Goal: Task Accomplishment & Management: Manage account settings

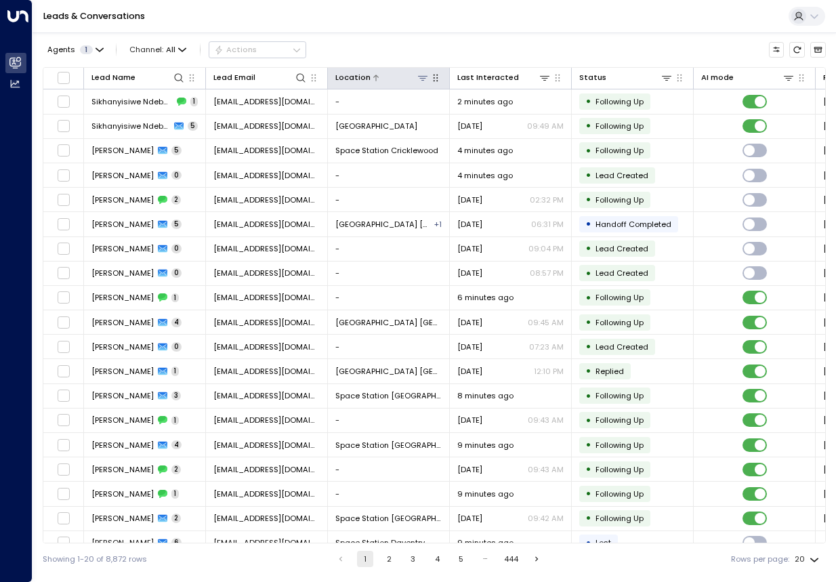
click at [427, 81] on icon at bounding box center [422, 77] width 11 height 11
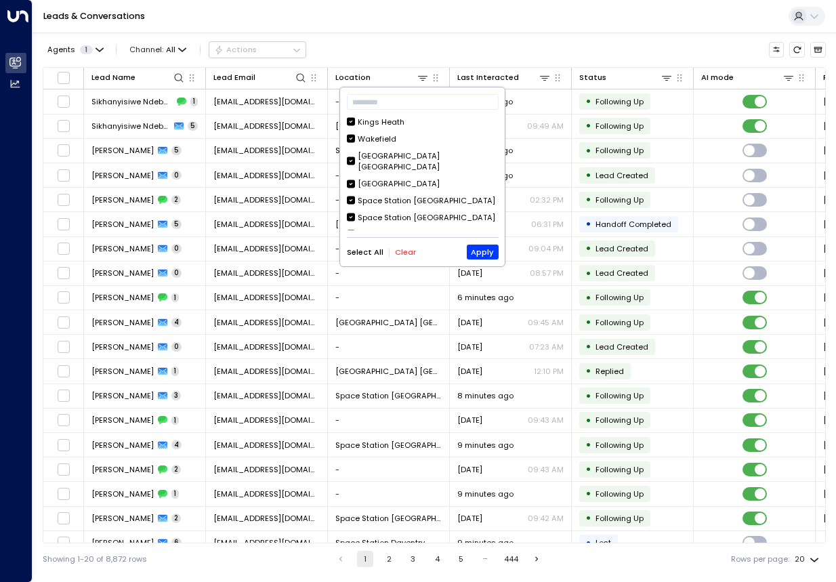
click at [409, 252] on button "Clear" at bounding box center [405, 252] width 21 height 9
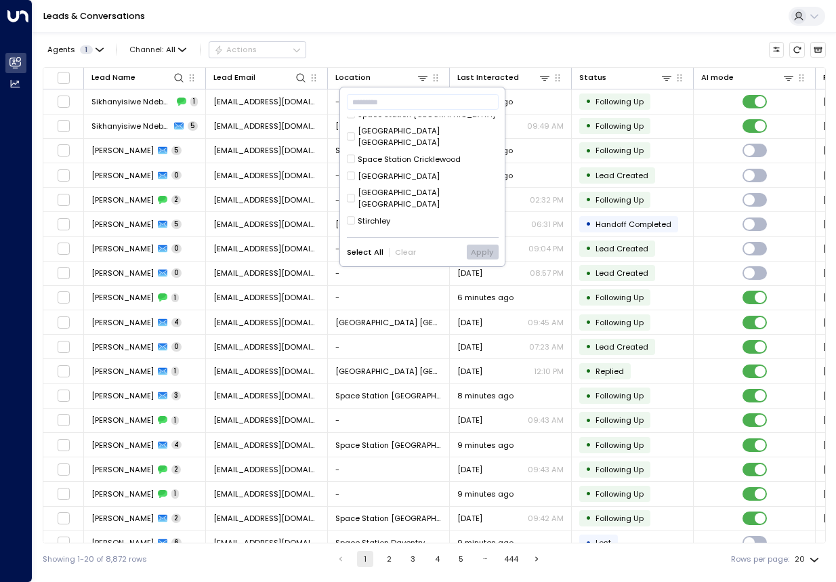
scroll to position [351, 0]
click at [431, 298] on div "Space Station Solihull" at bounding box center [426, 304] width 137 height 12
click at [473, 256] on button "Apply" at bounding box center [483, 251] width 32 height 15
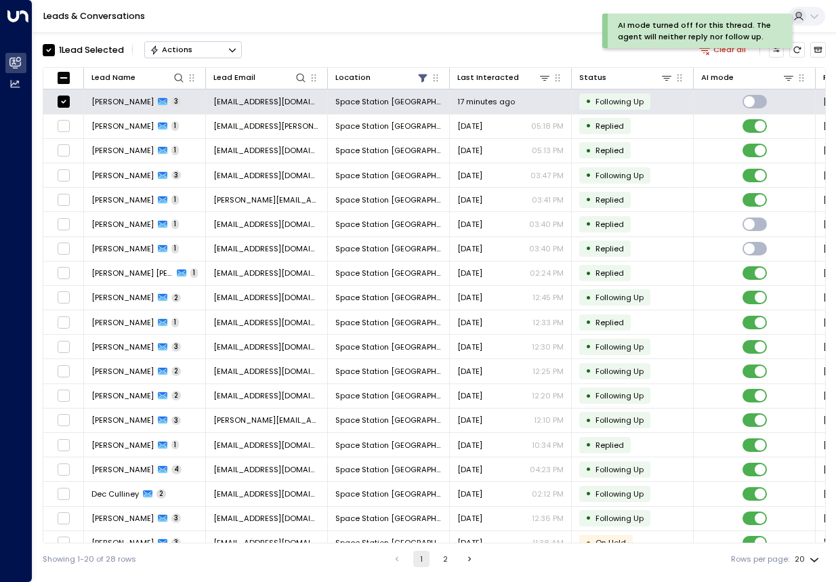
click at [217, 51] on button "Actions" at bounding box center [193, 49] width 98 height 16
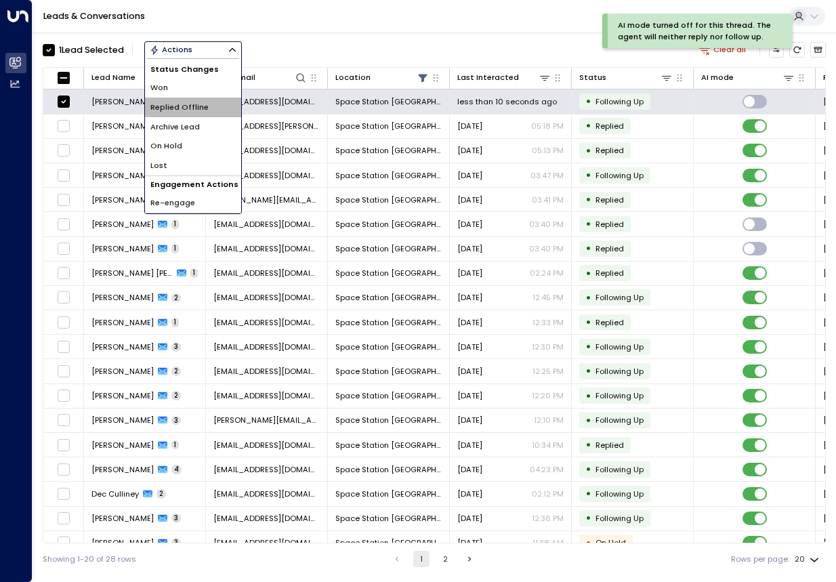
click at [194, 106] on span "Replied Offline" at bounding box center [179, 108] width 58 height 12
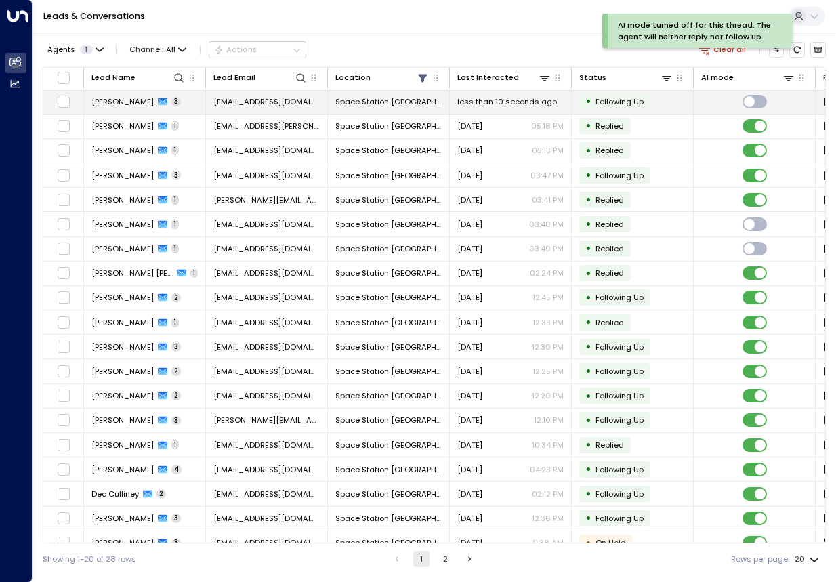
click at [70, 100] on td at bounding box center [63, 101] width 41 height 24
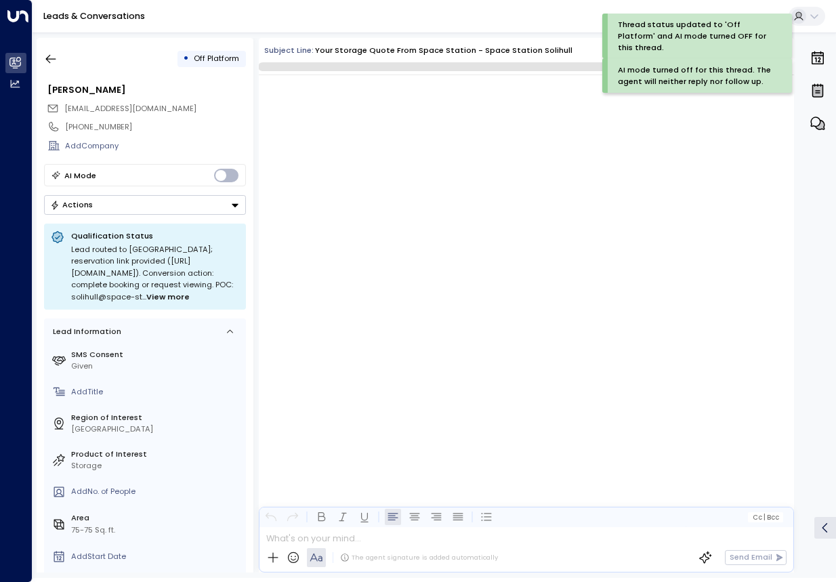
scroll to position [1250, 0]
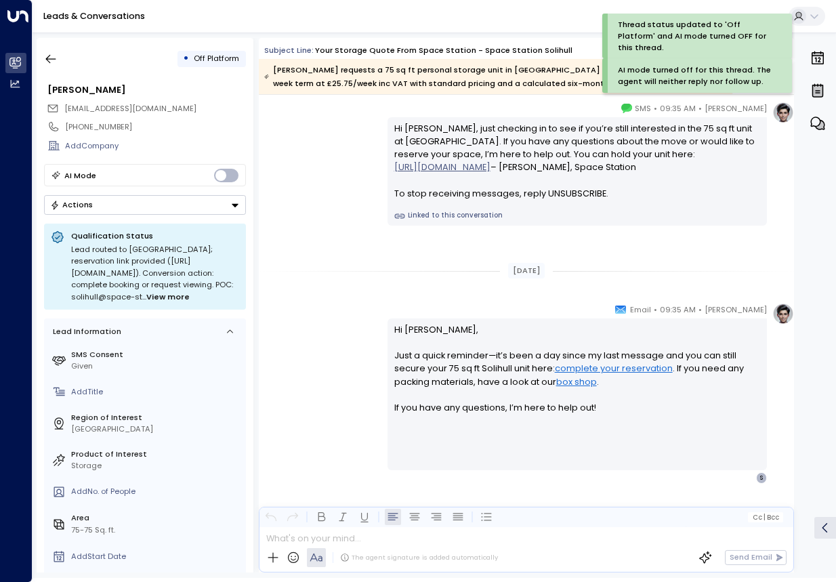
click at [188, 202] on button "Actions" at bounding box center [145, 205] width 202 height 20
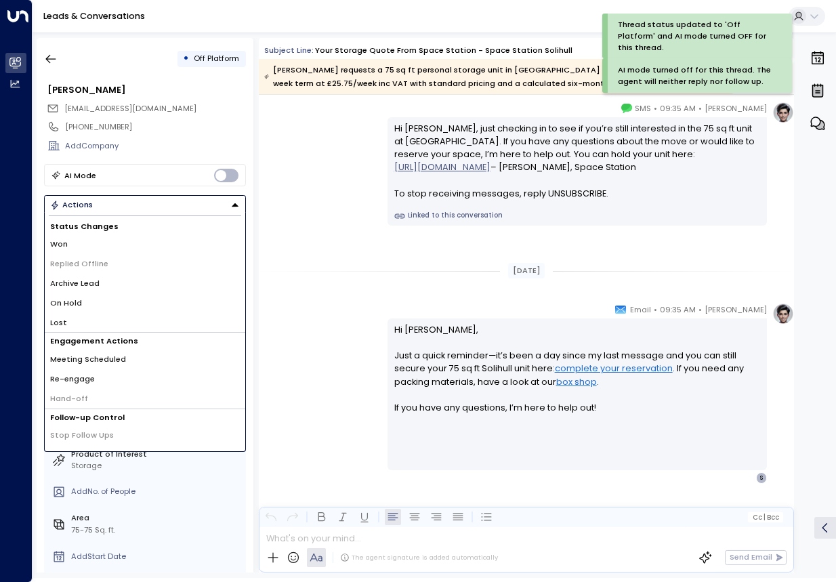
click at [121, 283] on li "Archive Lead" at bounding box center [145, 284] width 200 height 20
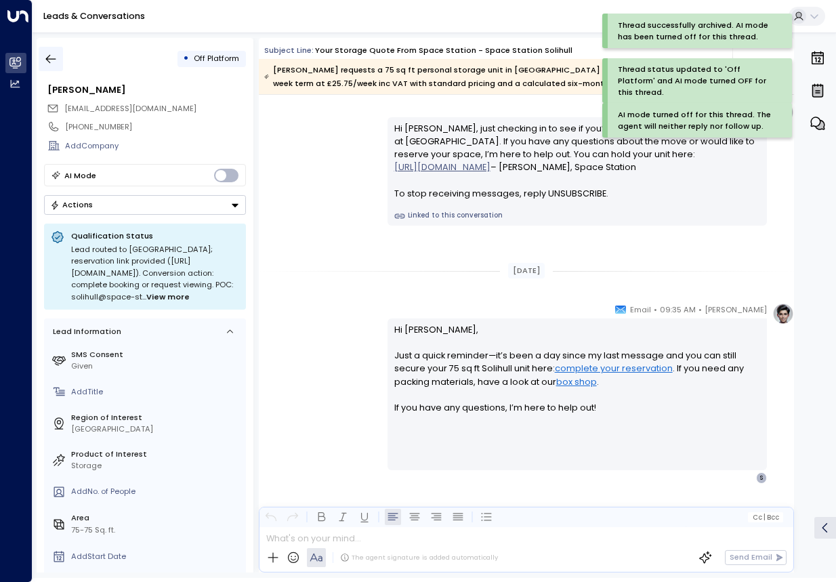
click at [45, 58] on icon "button" at bounding box center [51, 59] width 14 height 14
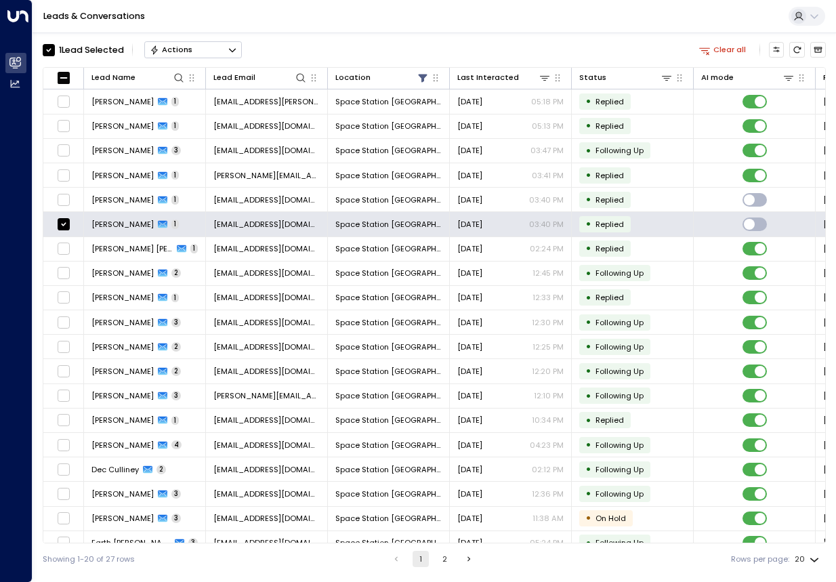
click at [204, 56] on button "Actions" at bounding box center [193, 49] width 98 height 16
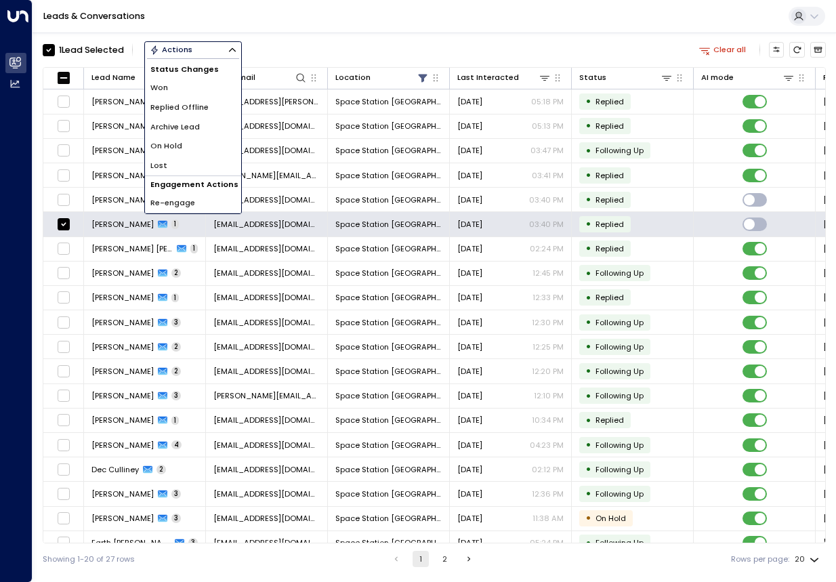
click at [186, 91] on li "Won" at bounding box center [193, 88] width 96 height 20
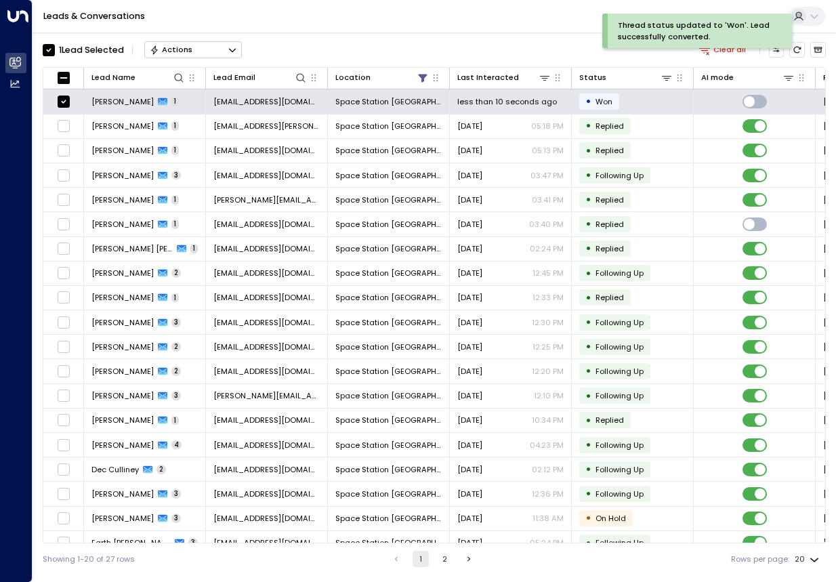
click at [190, 47] on div "Actions" at bounding box center [171, 49] width 43 height 9
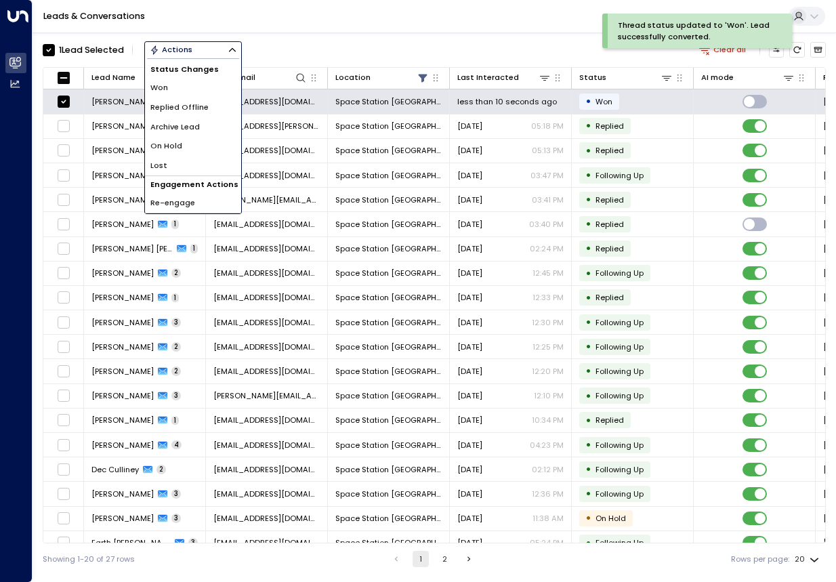
click at [192, 127] on span "Archive Lead" at bounding box center [174, 127] width 49 height 12
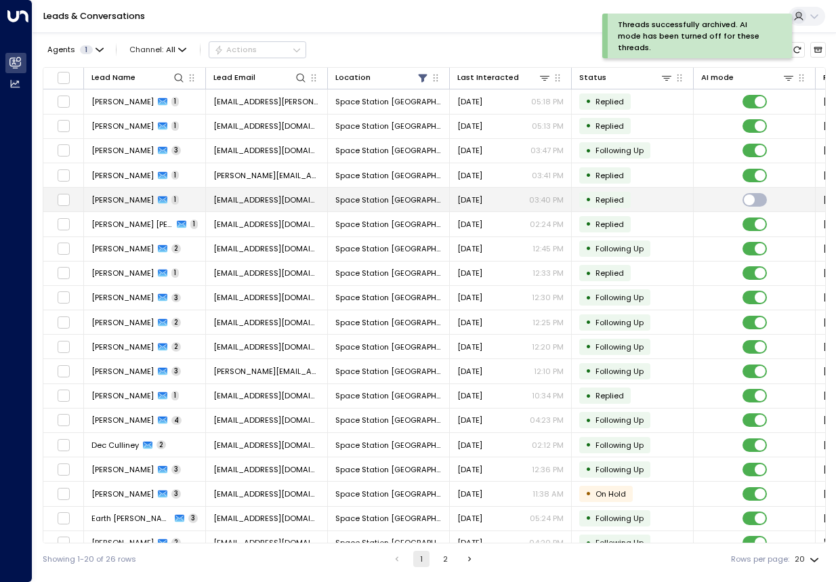
click at [157, 203] on div "Samson Raheem 1" at bounding box center [134, 199] width 87 height 11
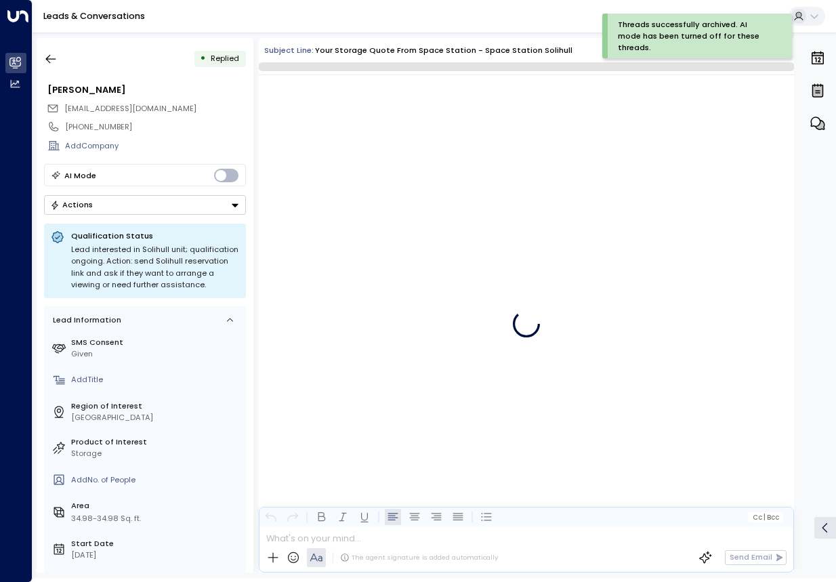
scroll to position [454, 0]
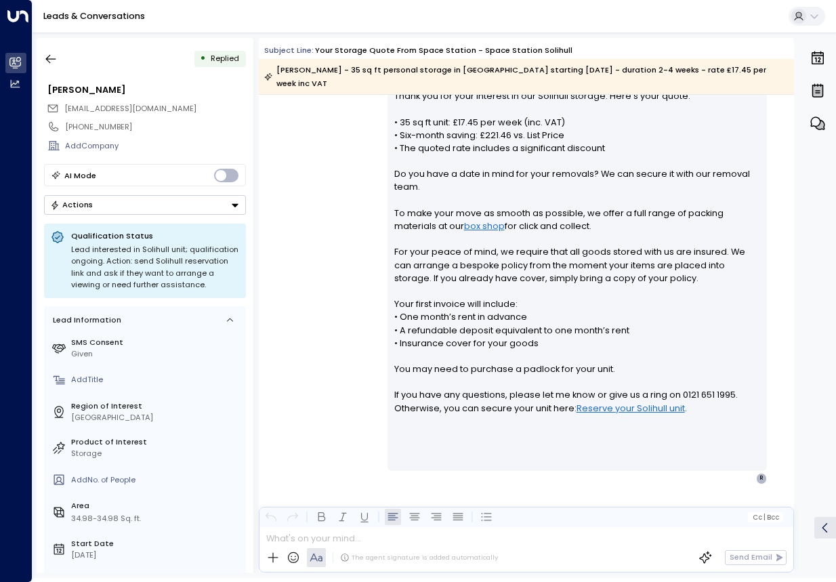
click at [223, 208] on button "Actions" at bounding box center [145, 205] width 202 height 20
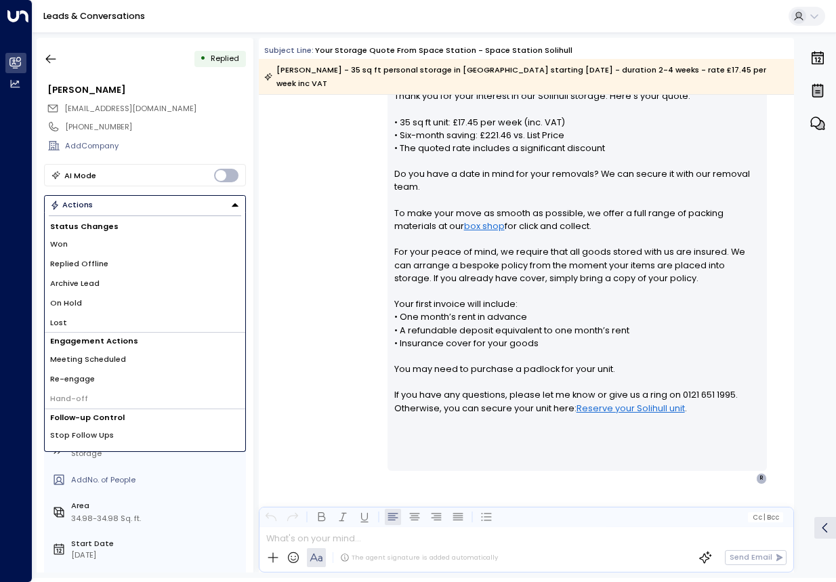
drag, startPoint x: 142, startPoint y: 276, endPoint x: 141, endPoint y: 260, distance: 15.6
click at [141, 260] on div "Status Changes Won Replied Offline Archive Lead On Hold Lost" at bounding box center [145, 275] width 200 height 115
click at [141, 260] on li "Replied Offline" at bounding box center [145, 264] width 200 height 20
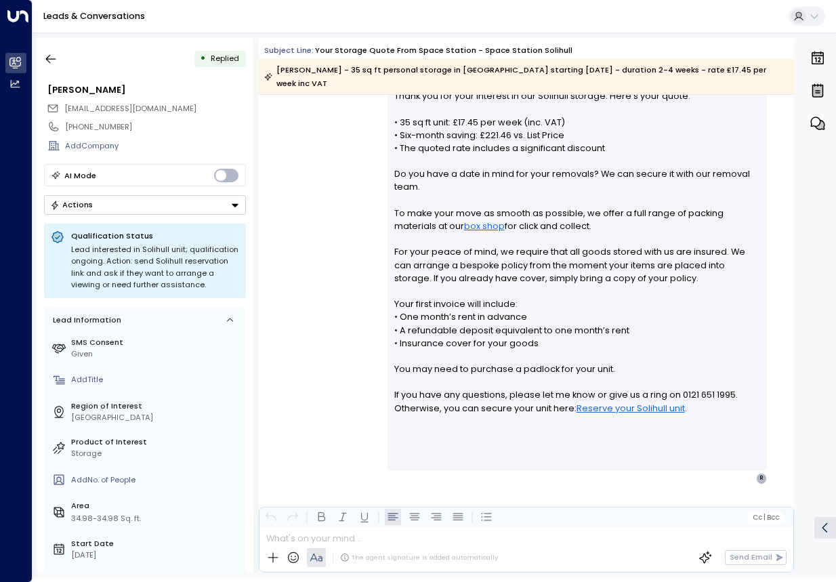
click at [160, 207] on button "Actions" at bounding box center [145, 205] width 202 height 20
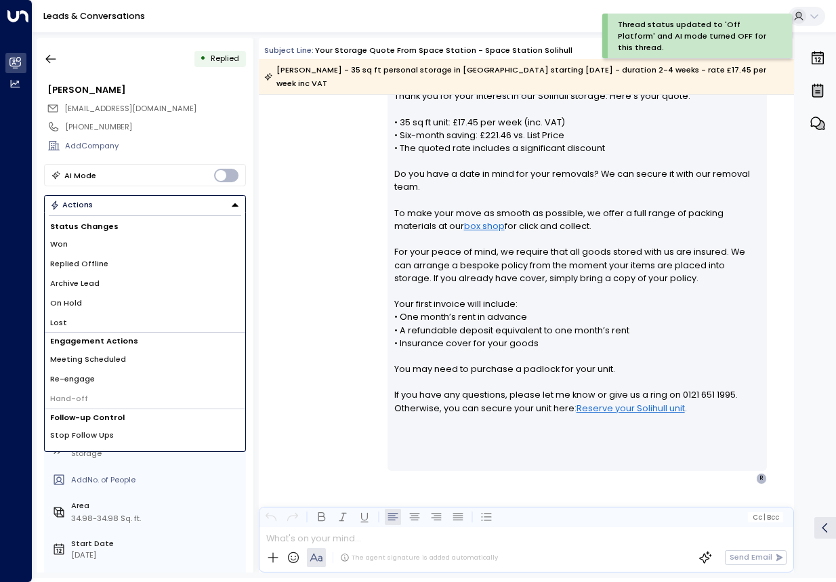
click at [119, 276] on li "Archive Lead" at bounding box center [145, 284] width 200 height 20
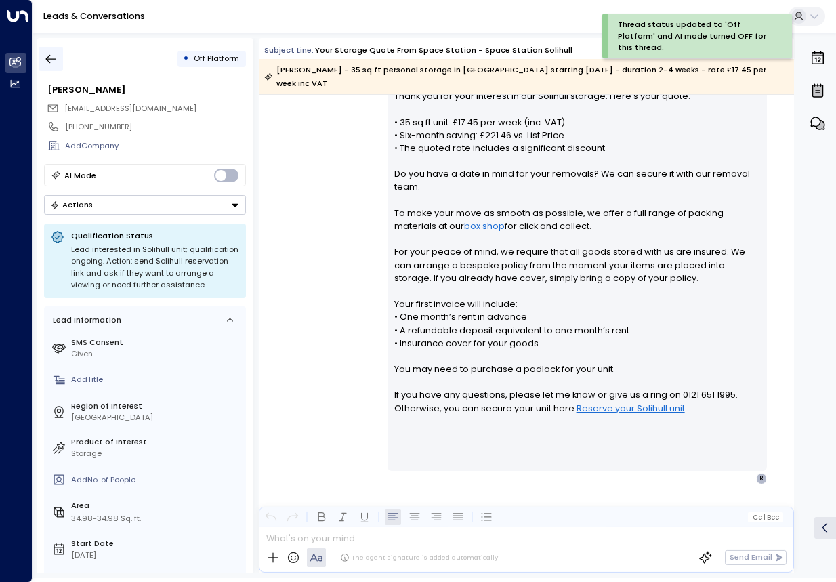
click at [56, 57] on icon "button" at bounding box center [51, 59] width 14 height 14
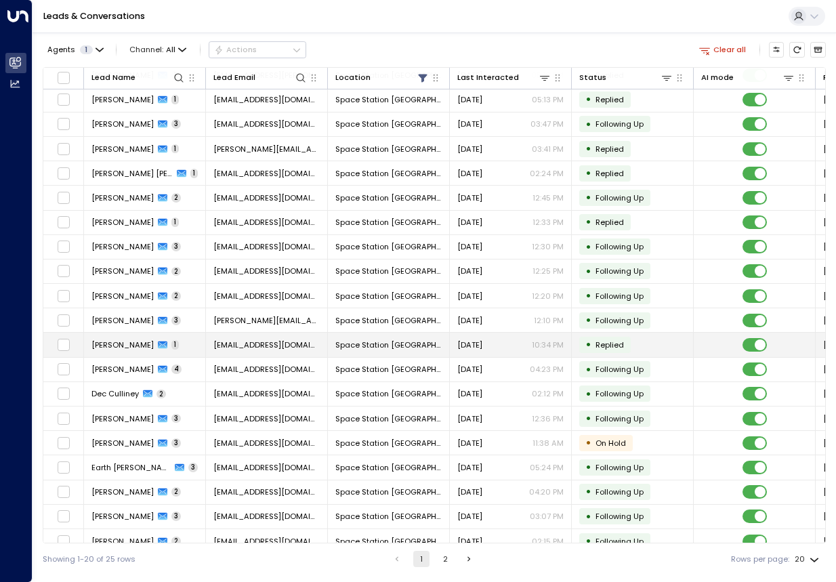
scroll to position [40, 0]
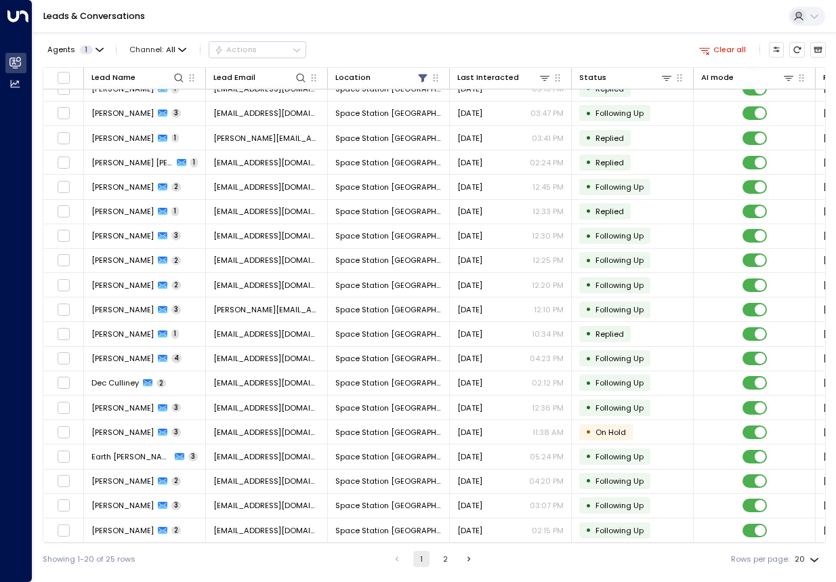
click at [444, 559] on button "2" at bounding box center [445, 558] width 16 height 16
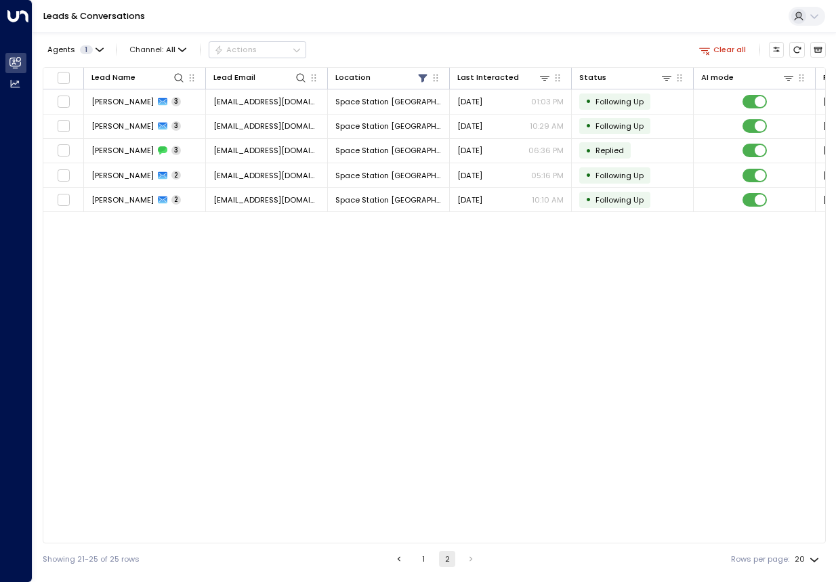
click at [416, 555] on button "1" at bounding box center [423, 558] width 16 height 16
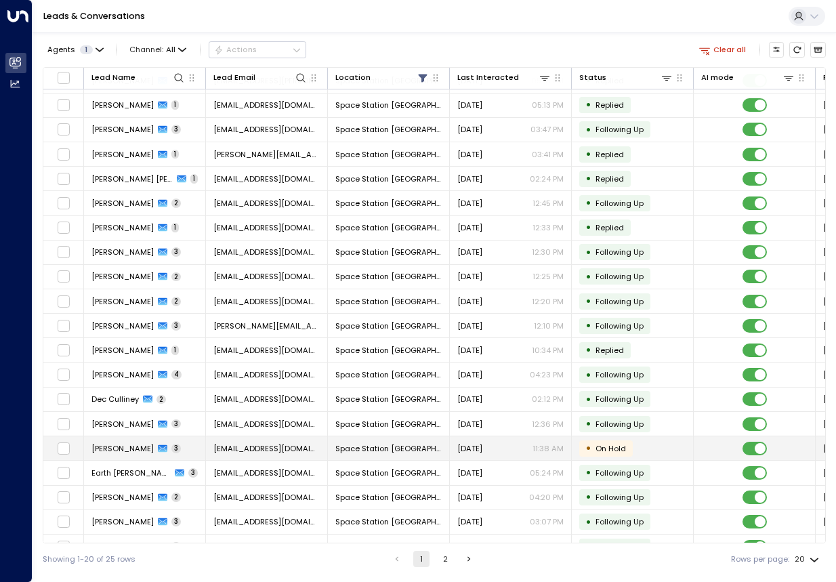
scroll to position [40, 0]
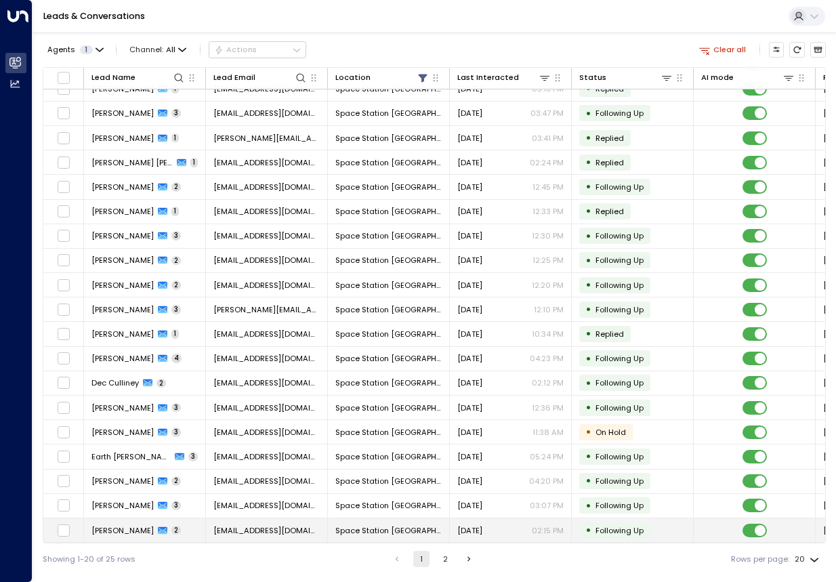
click at [724, 532] on td at bounding box center [754, 530] width 122 height 24
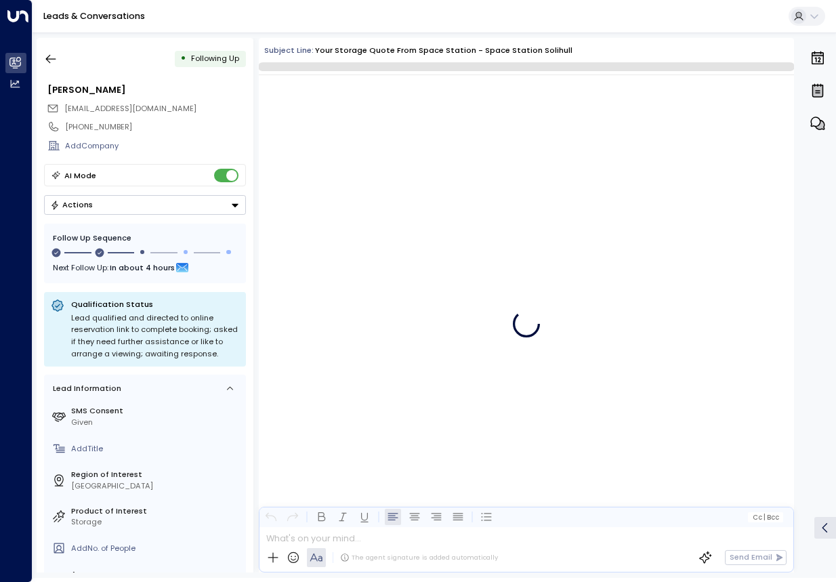
scroll to position [660, 0]
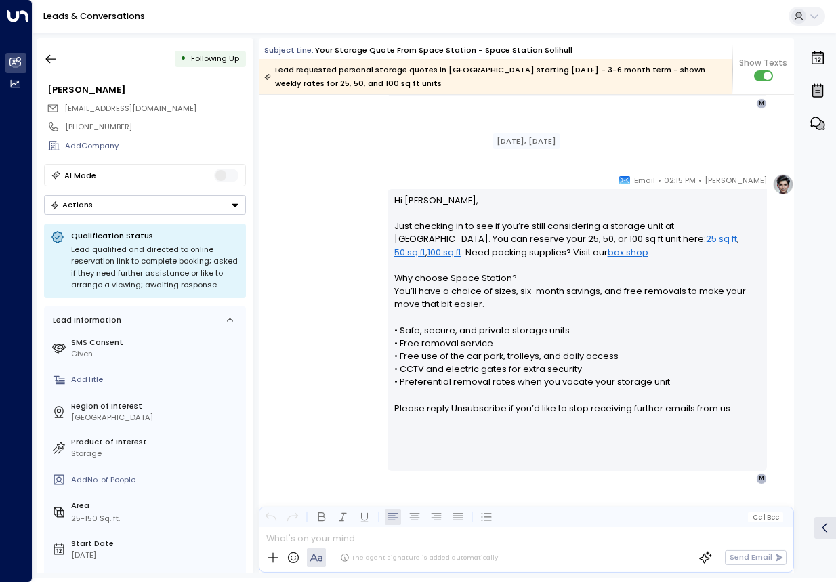
click at [229, 207] on button "Actions" at bounding box center [145, 205] width 202 height 20
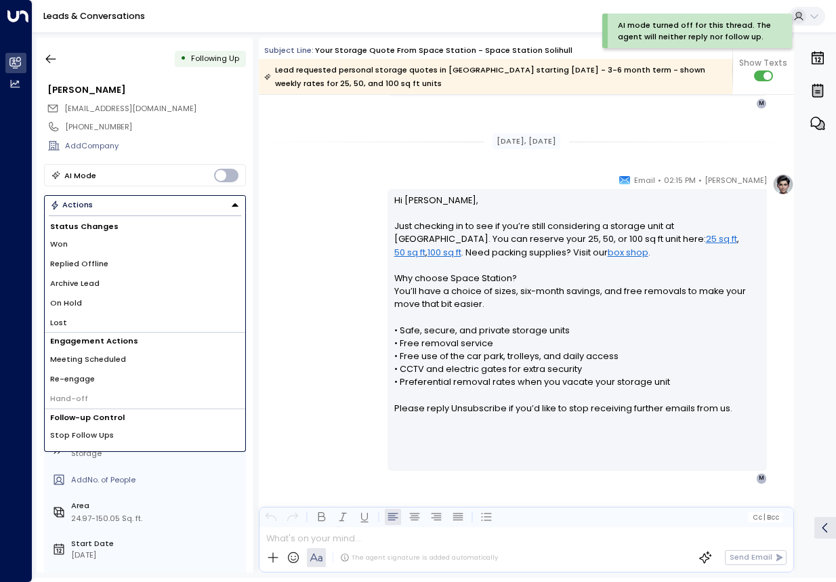
click at [95, 319] on li "Lost" at bounding box center [145, 323] width 200 height 20
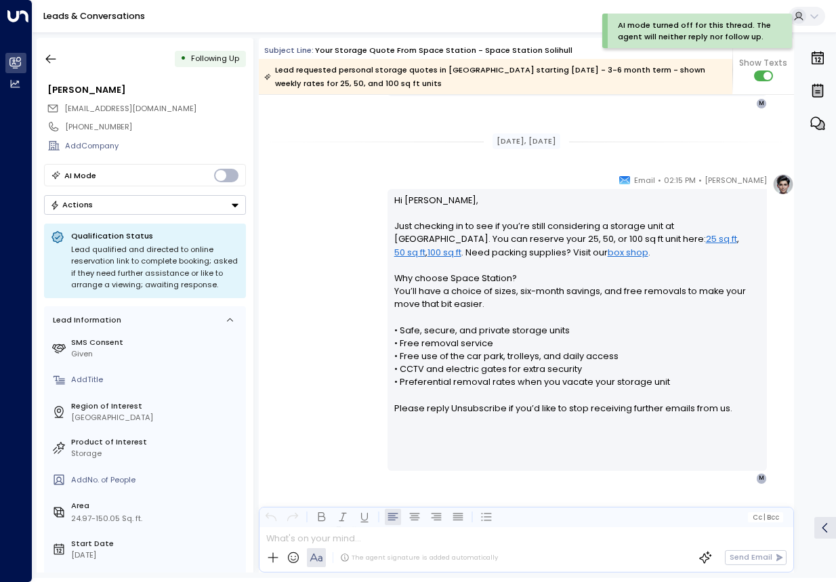
click at [134, 224] on div "Qualification Status Lead qualified and directed to online reservation link to …" at bounding box center [145, 260] width 202 height 74
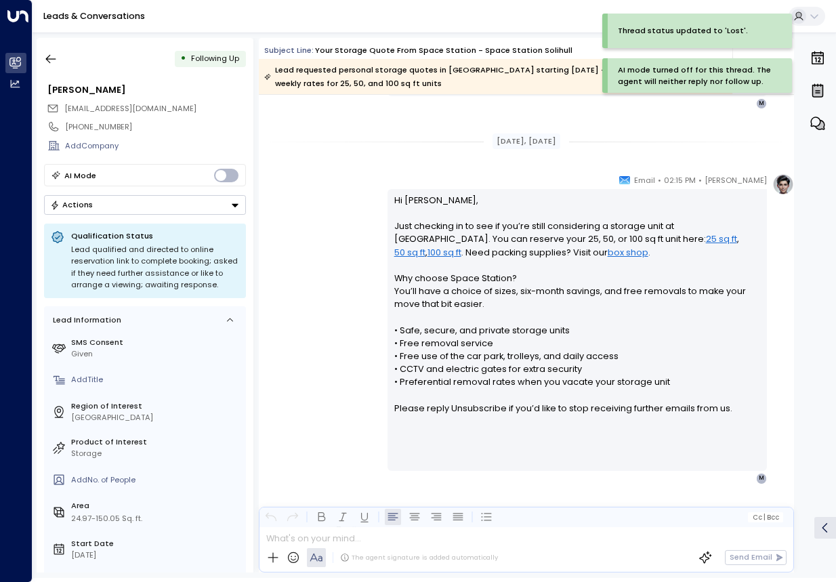
click at [135, 217] on div "• Following Up Mary Smith Marysmith1333@outlook.com +447655432615 Add Company A…" at bounding box center [145, 305] width 217 height 534
click at [131, 212] on button "Actions" at bounding box center [145, 205] width 202 height 20
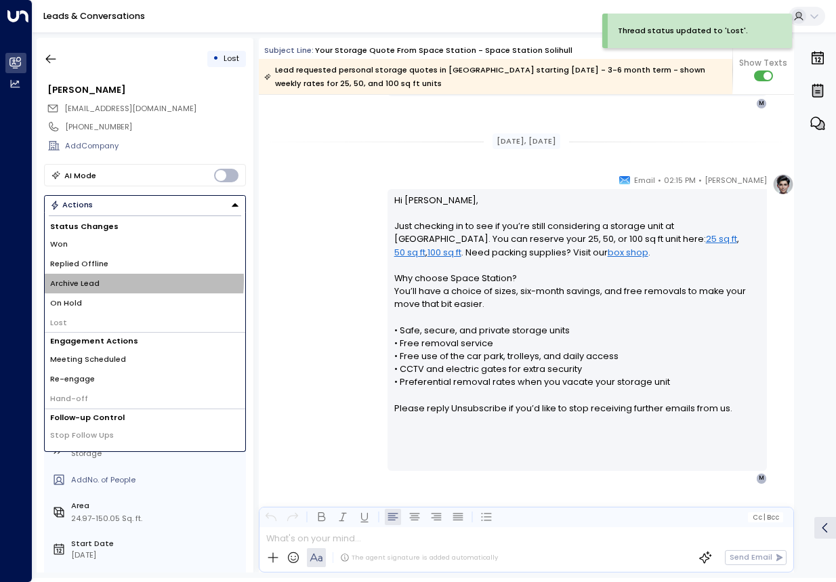
click at [108, 280] on li "Archive Lead" at bounding box center [145, 284] width 200 height 20
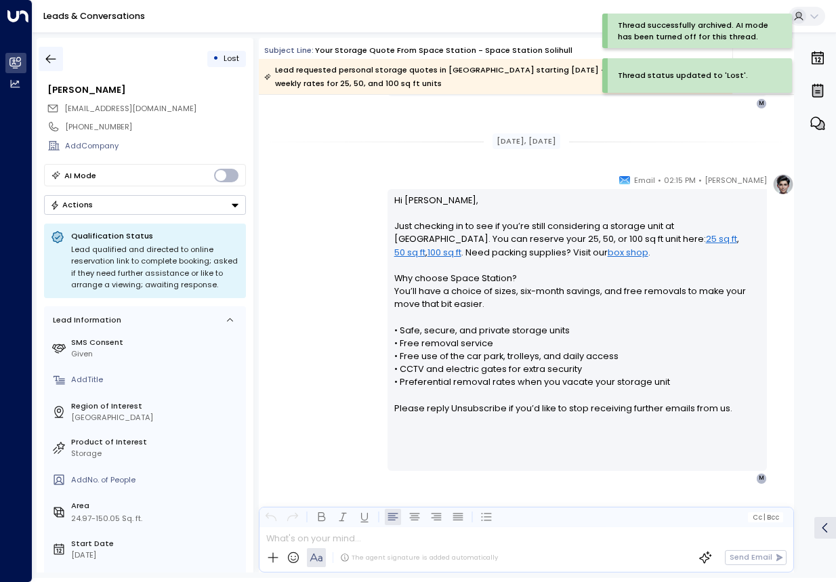
click at [56, 60] on icon "button" at bounding box center [51, 59] width 14 height 14
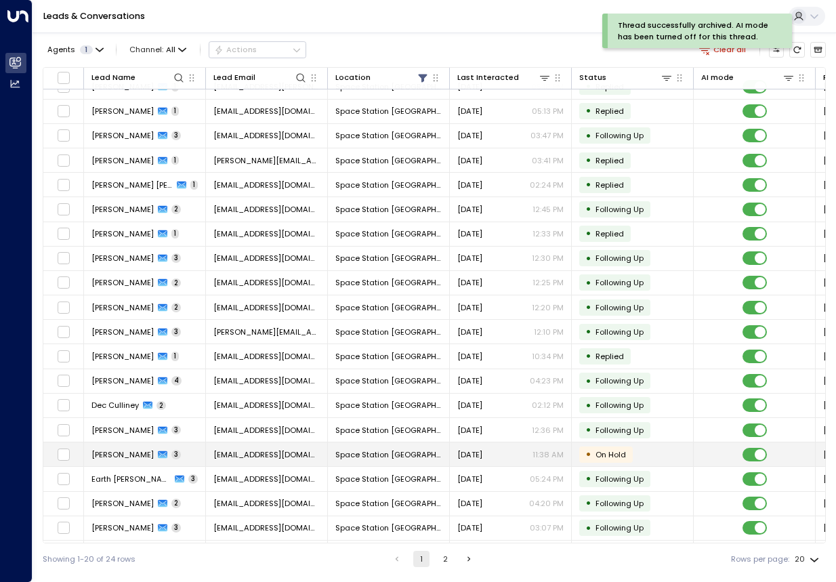
scroll to position [40, 0]
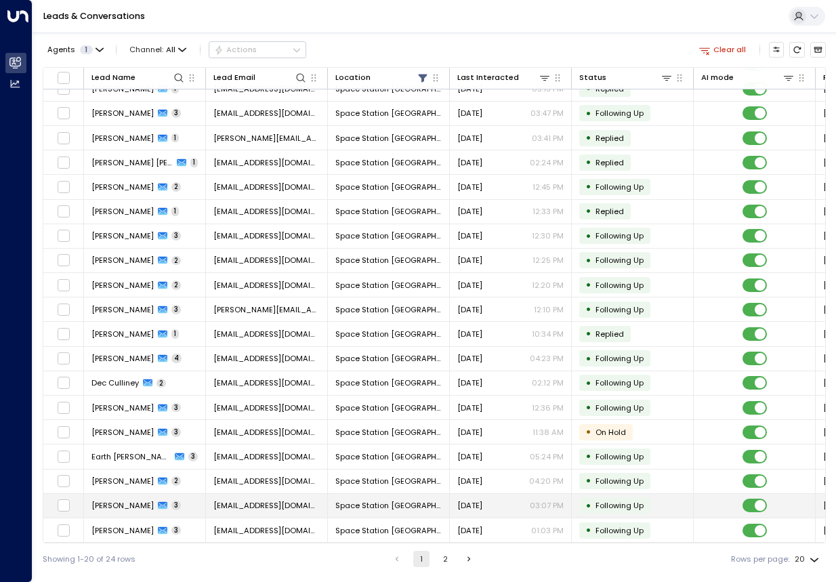
click at [519, 504] on div "Aug 19, 2025 03:07 PM" at bounding box center [510, 505] width 106 height 11
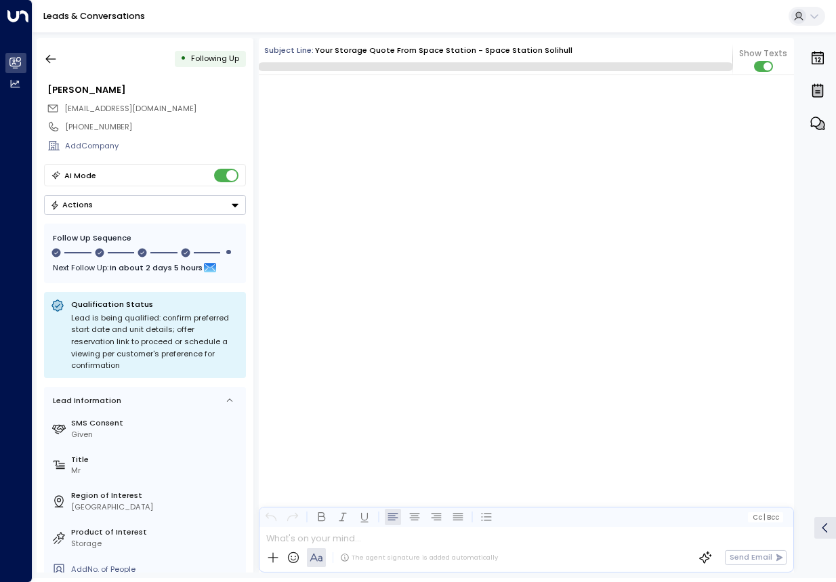
scroll to position [1754, 0]
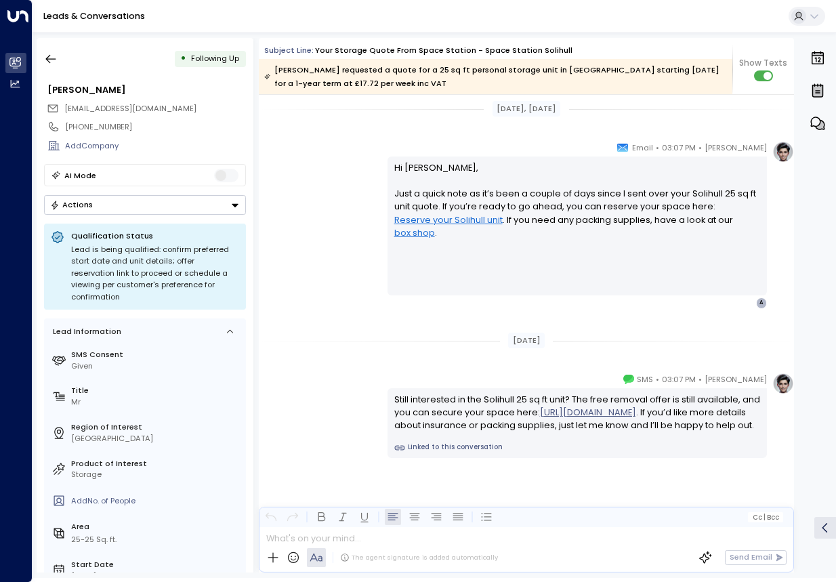
click at [205, 212] on button "Actions" at bounding box center [145, 205] width 202 height 20
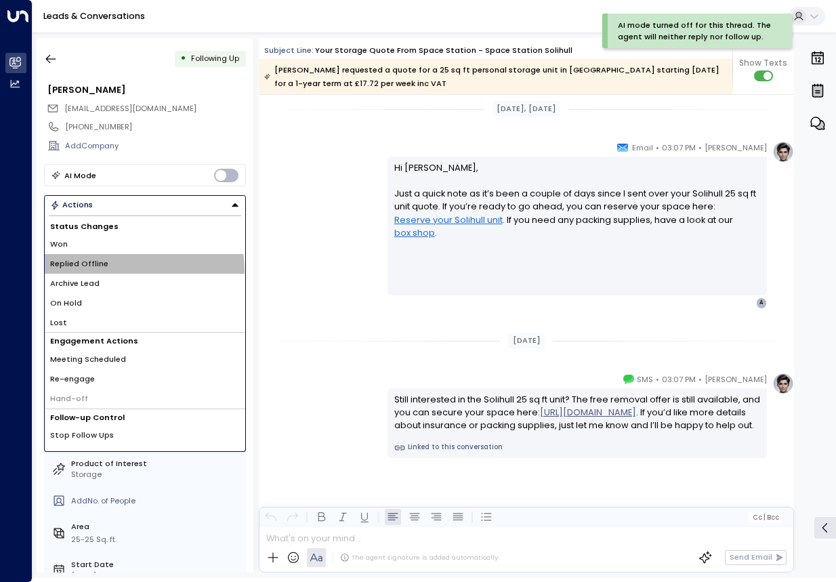
click at [106, 272] on li "Replied Offline" at bounding box center [145, 264] width 200 height 20
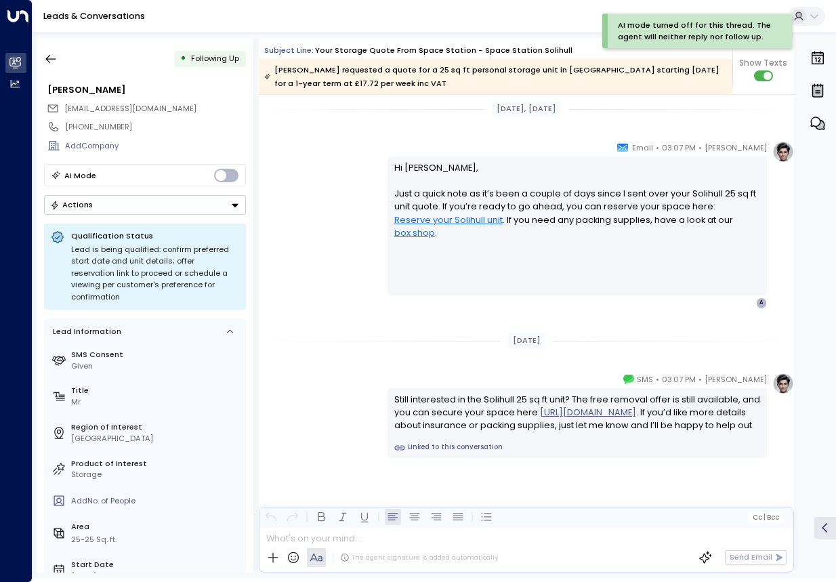
click at [130, 210] on button "Actions" at bounding box center [145, 205] width 202 height 20
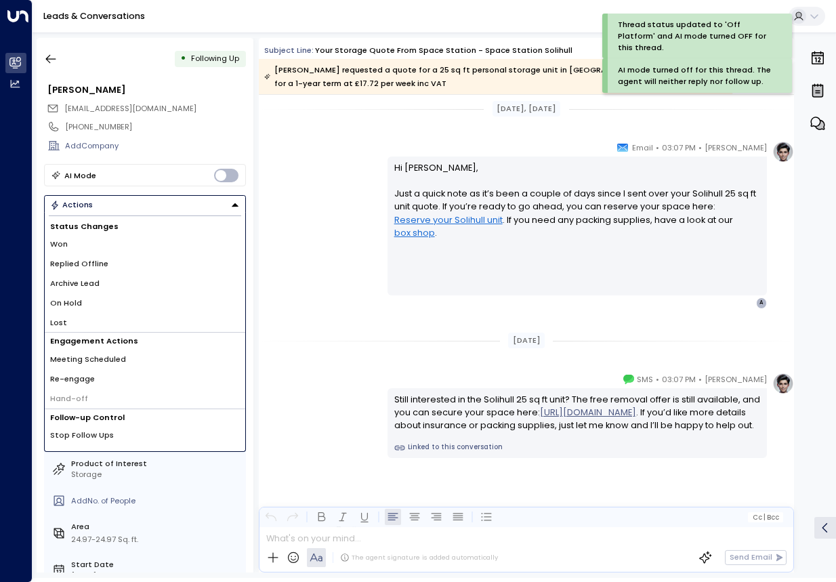
click at [87, 290] on li "Archive Lead" at bounding box center [145, 284] width 200 height 20
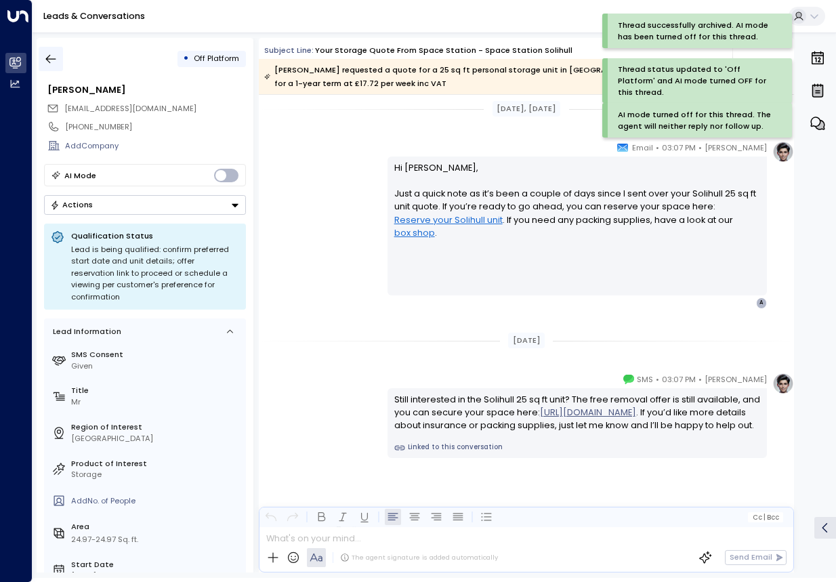
click at [56, 53] on icon "button" at bounding box center [51, 59] width 14 height 14
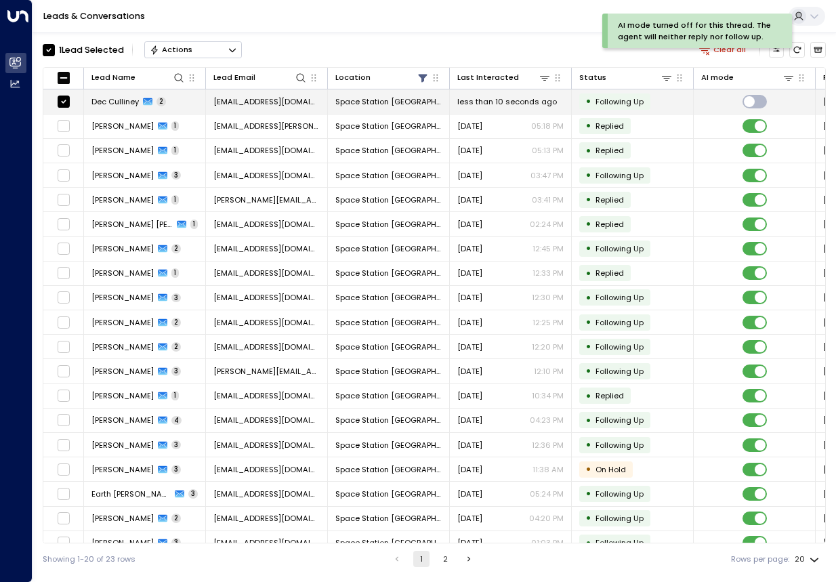
click at [217, 102] on span "declanculliney@gmail.com" at bounding box center [266, 101] width 106 height 11
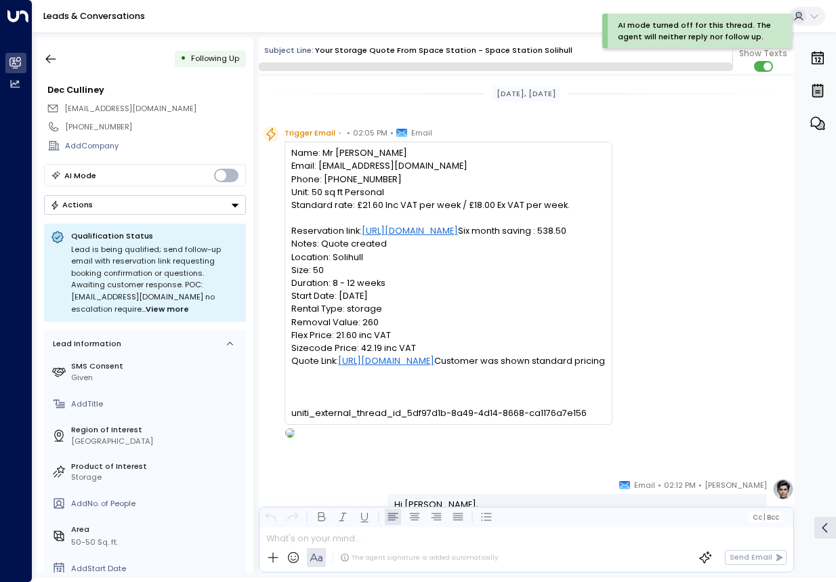
scroll to position [1043, 0]
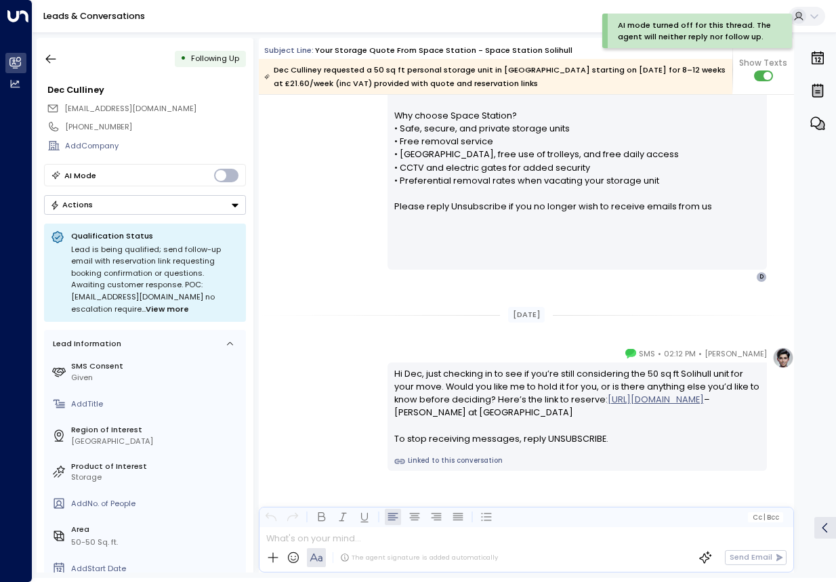
drag, startPoint x: 170, startPoint y: 198, endPoint x: 170, endPoint y: 209, distance: 11.5
click at [170, 198] on button "Actions" at bounding box center [145, 205] width 202 height 20
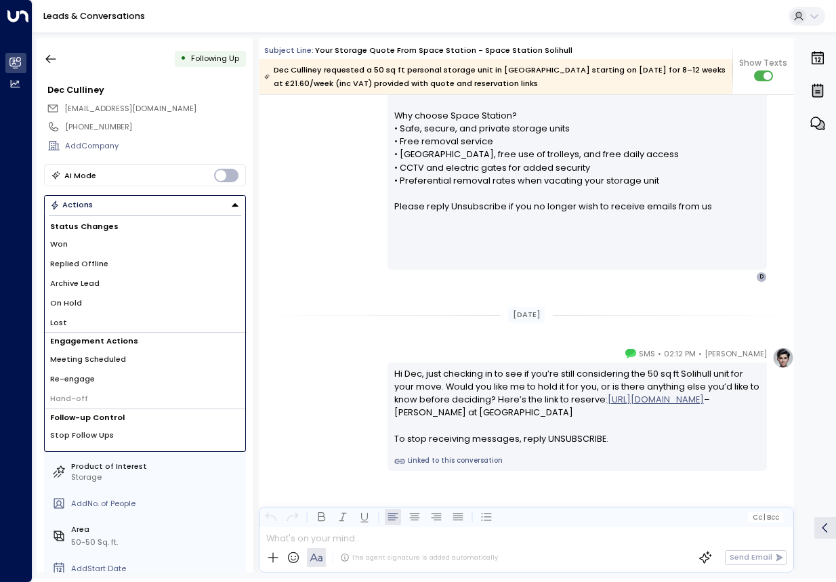
click at [139, 261] on li "Replied Offline" at bounding box center [145, 264] width 200 height 20
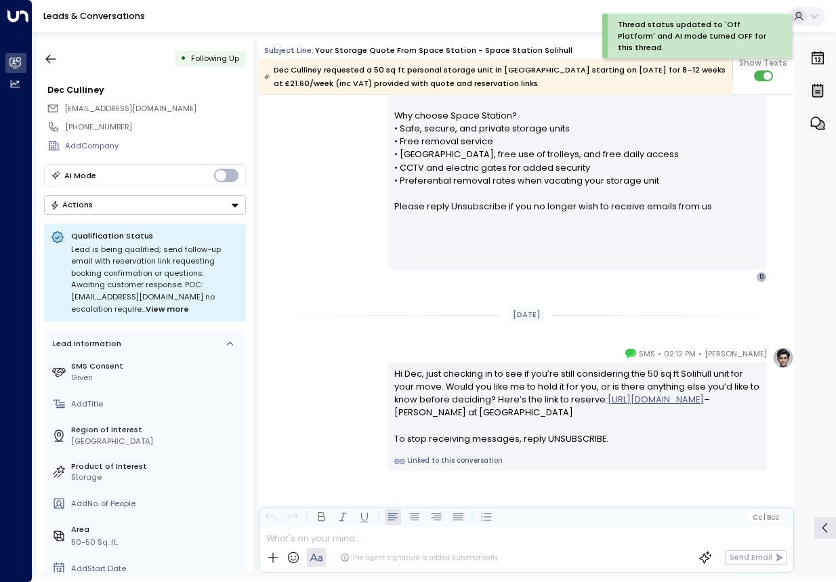
click at [154, 202] on button "Actions" at bounding box center [145, 205] width 202 height 20
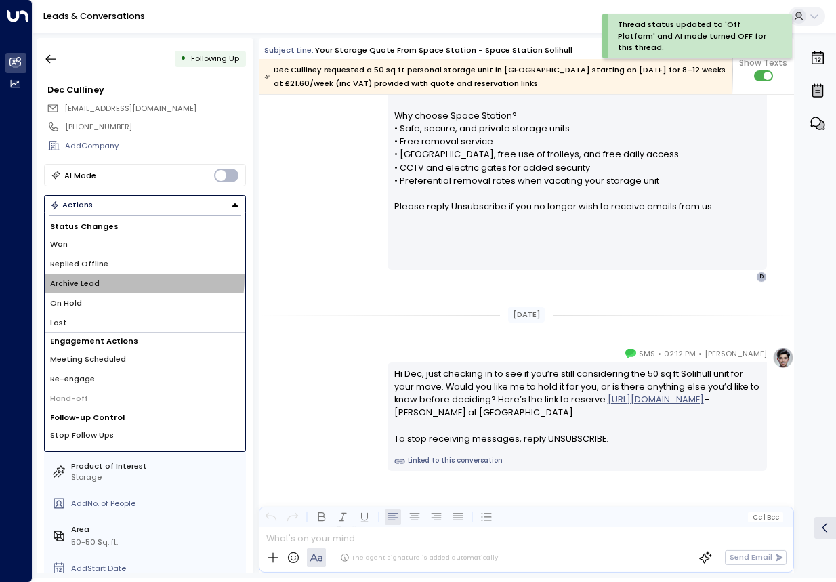
click at [116, 278] on li "Archive Lead" at bounding box center [145, 284] width 200 height 20
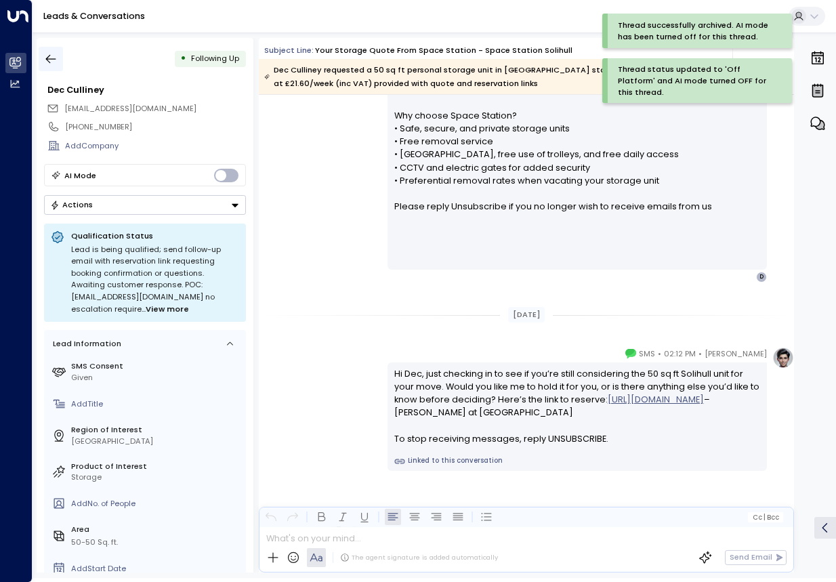
click at [58, 58] on button "button" at bounding box center [51, 59] width 24 height 24
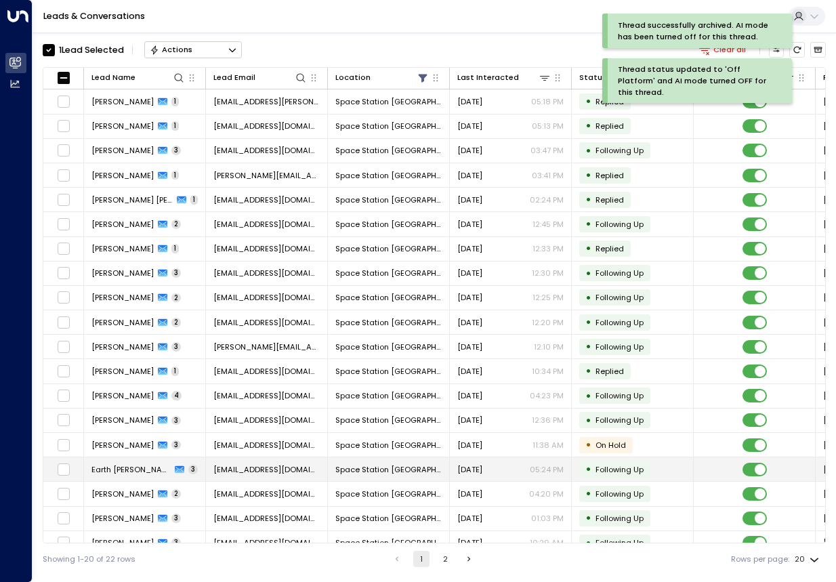
scroll to position [40, 0]
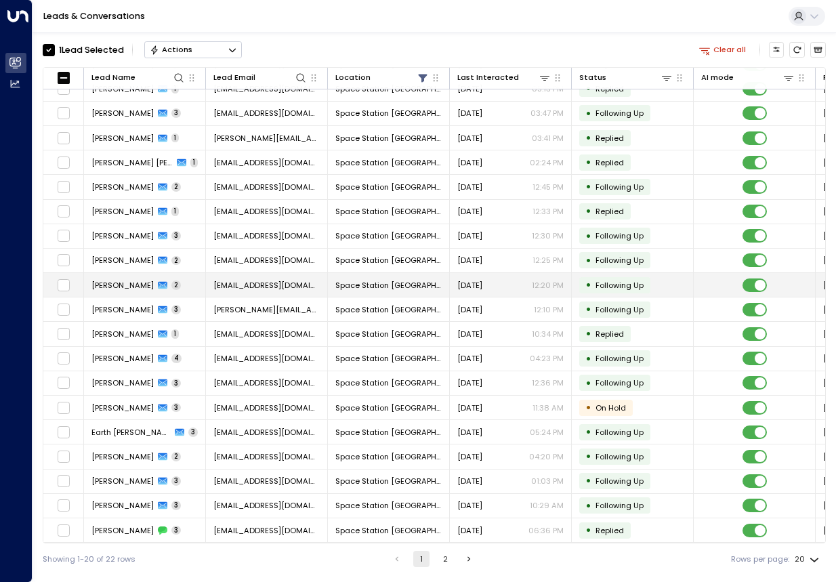
click at [232, 286] on span "swxo1914@gmail.com" at bounding box center [266, 285] width 106 height 11
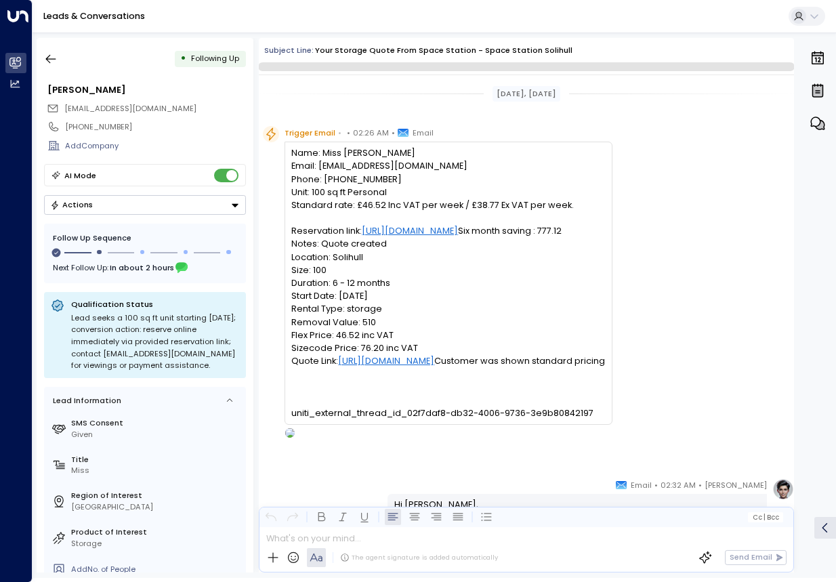
scroll to position [777, 0]
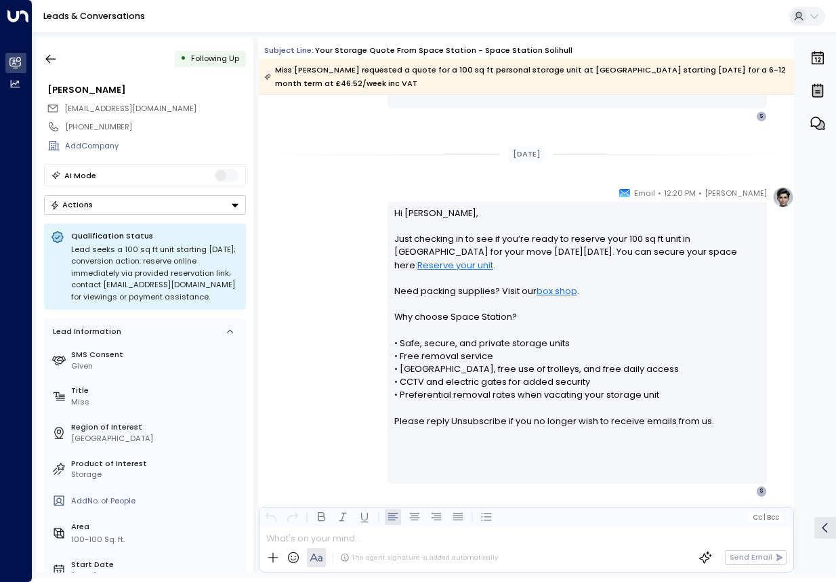
click at [216, 205] on button "Actions" at bounding box center [145, 205] width 202 height 20
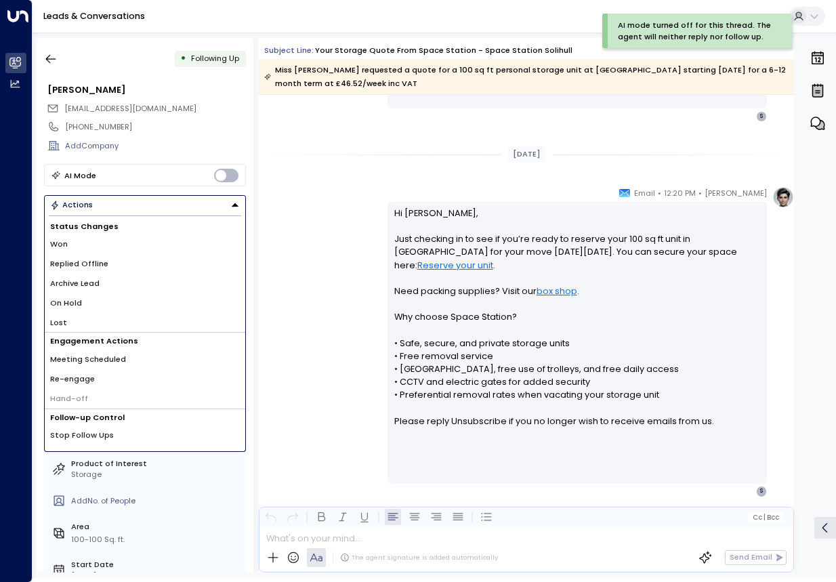
click at [133, 266] on li "Replied Offline" at bounding box center [145, 264] width 200 height 20
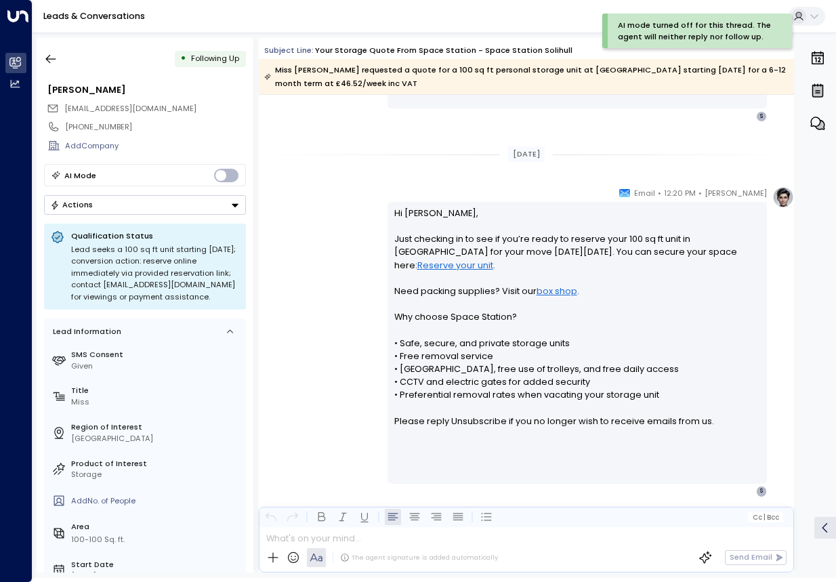
click at [139, 214] on button "Actions" at bounding box center [145, 205] width 202 height 20
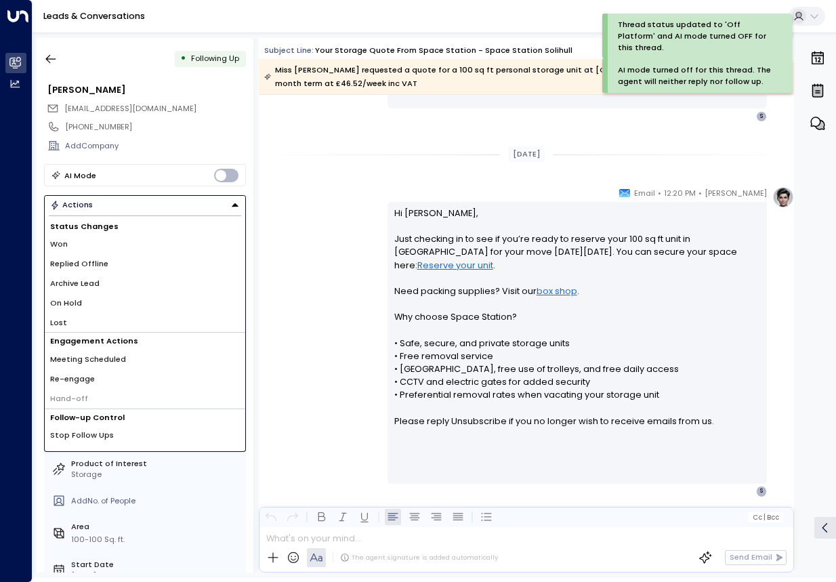
click at [112, 278] on li "Archive Lead" at bounding box center [145, 284] width 200 height 20
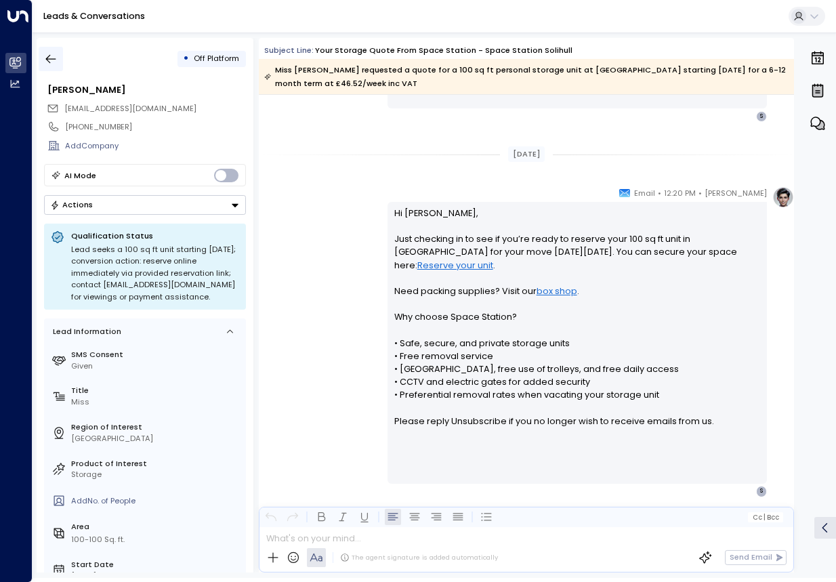
click at [57, 61] on icon "button" at bounding box center [51, 59] width 14 height 14
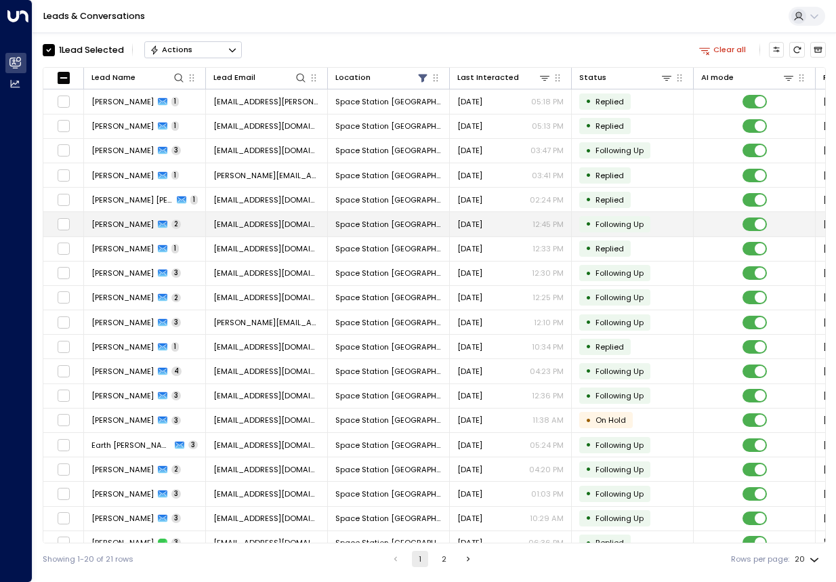
click at [227, 217] on td "jonida.hasa@outlook.com" at bounding box center [267, 224] width 122 height 24
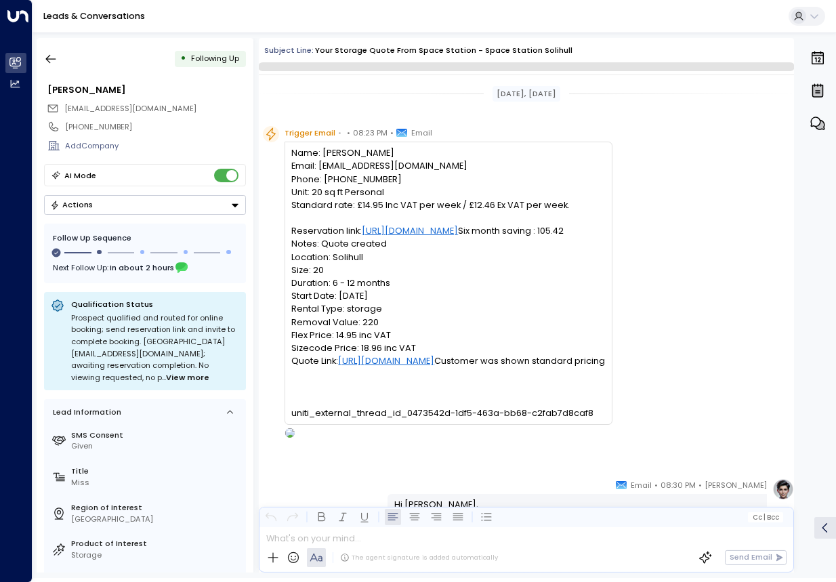
scroll to position [762, 0]
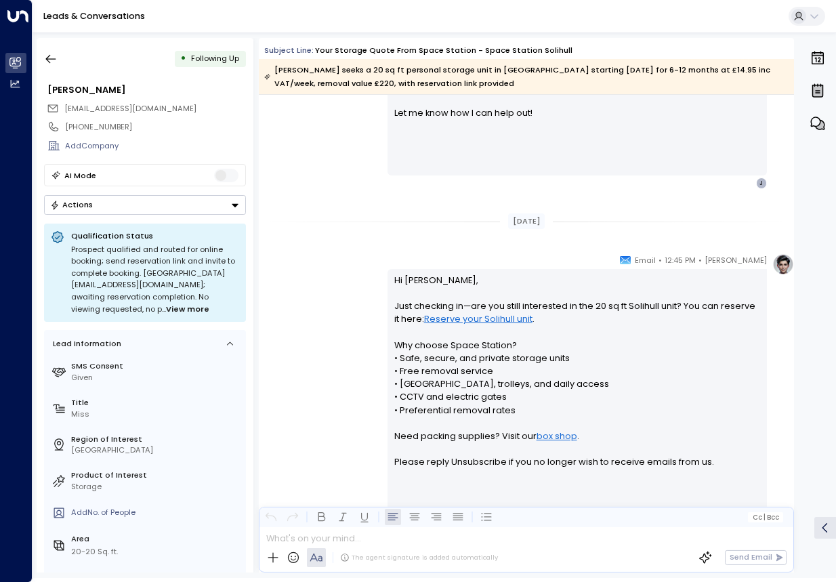
click at [217, 207] on button "Actions" at bounding box center [145, 205] width 202 height 20
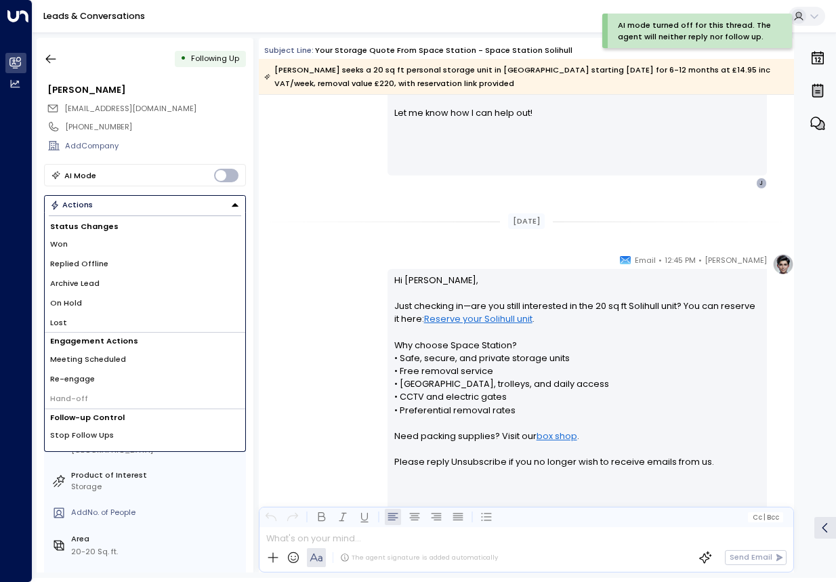
drag, startPoint x: 121, startPoint y: 278, endPoint x: 119, endPoint y: 262, distance: 15.7
click at [119, 262] on div "Status Changes Won Replied Offline Archive Lead On Hold Lost" at bounding box center [145, 275] width 200 height 115
click at [119, 262] on li "Replied Offline" at bounding box center [145, 264] width 200 height 20
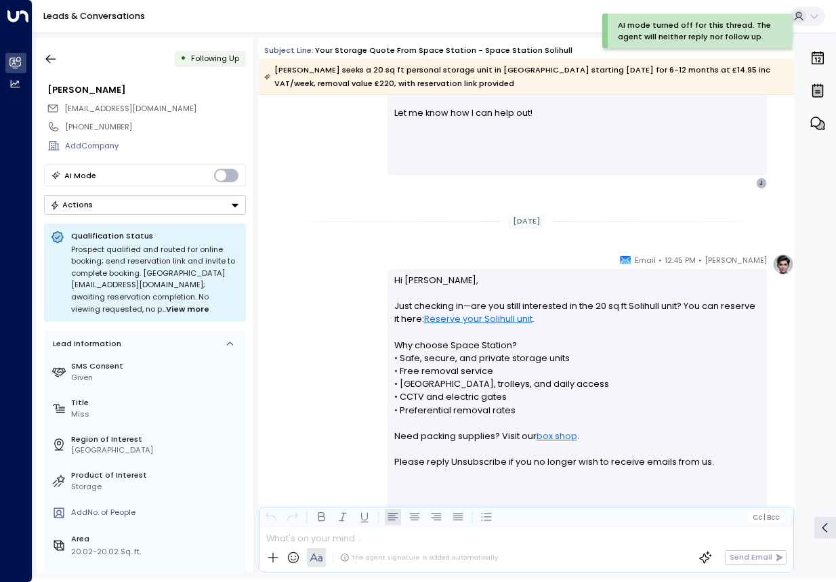
click at [181, 212] on button "Actions" at bounding box center [145, 205] width 202 height 20
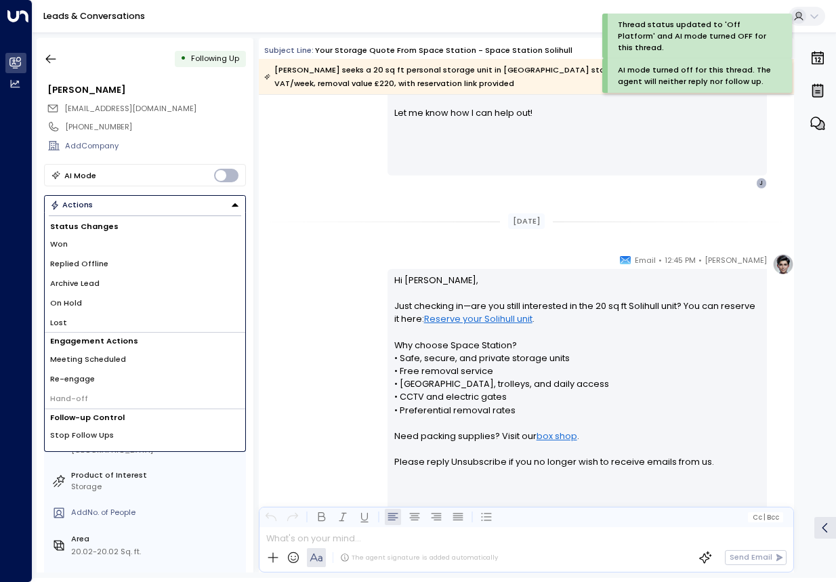
click at [133, 274] on li "Archive Lead" at bounding box center [145, 284] width 200 height 20
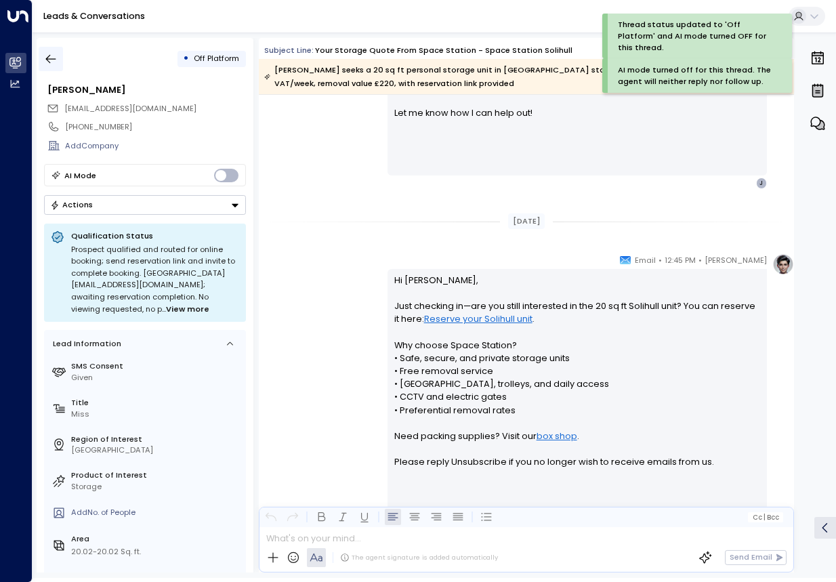
click at [40, 62] on button "button" at bounding box center [51, 59] width 24 height 24
